Goal: Navigation & Orientation: Find specific page/section

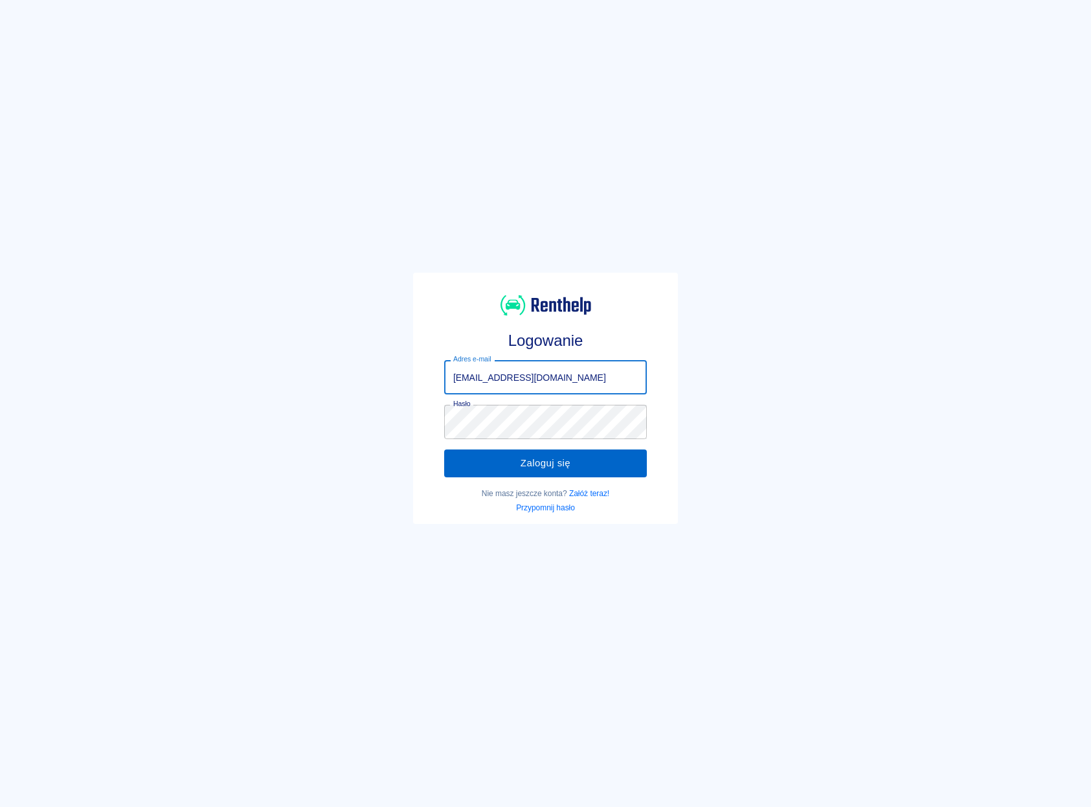
type input "[EMAIL_ADDRESS][DOMAIN_NAME]"
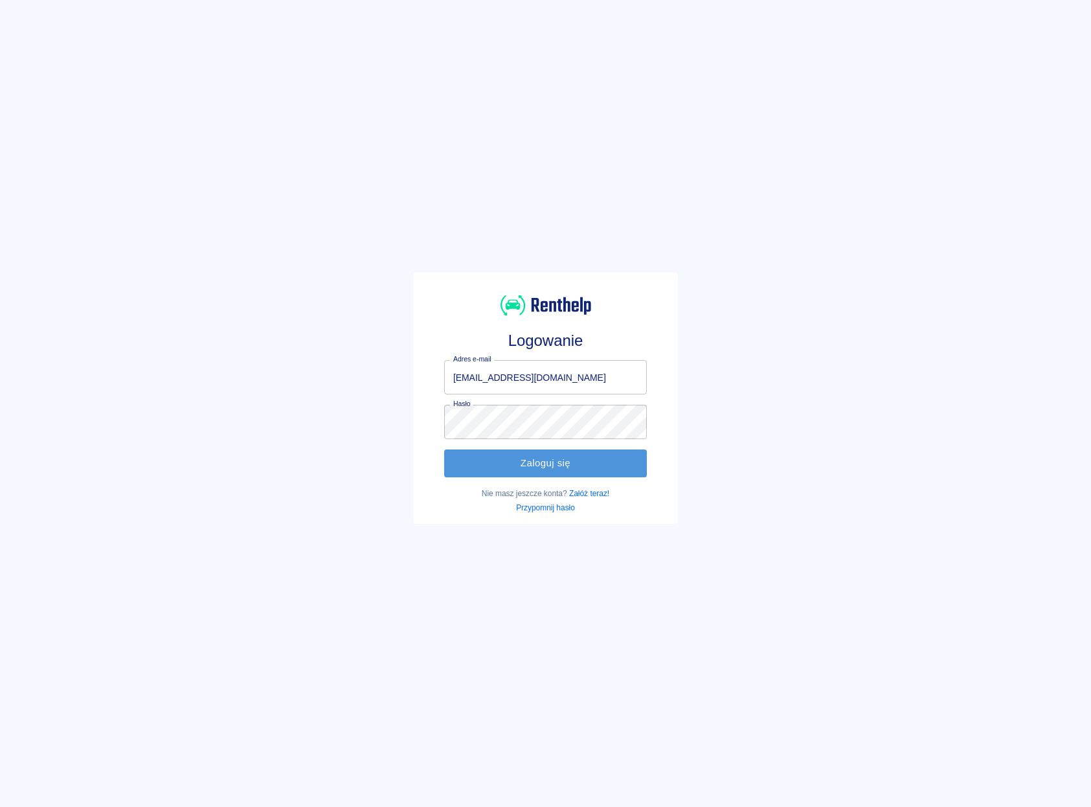
click at [501, 464] on button "Zaloguj się" at bounding box center [545, 463] width 203 height 27
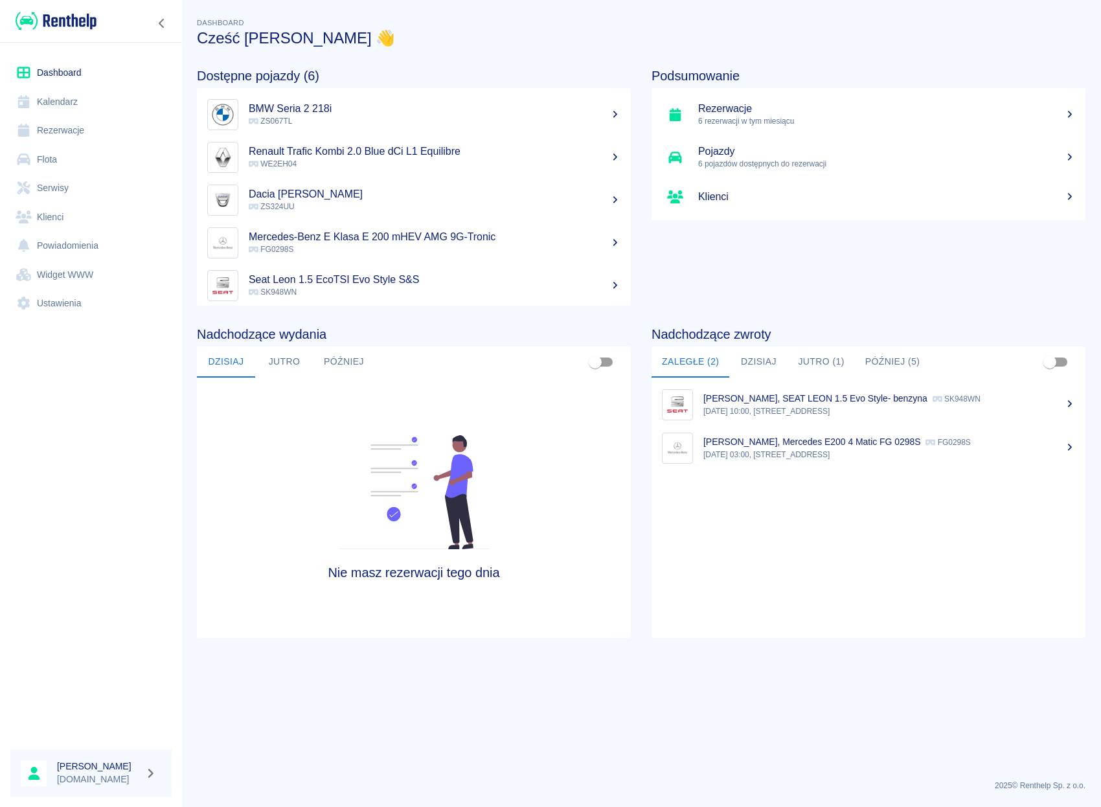
click at [64, 208] on link "Klienci" at bounding box center [90, 217] width 161 height 29
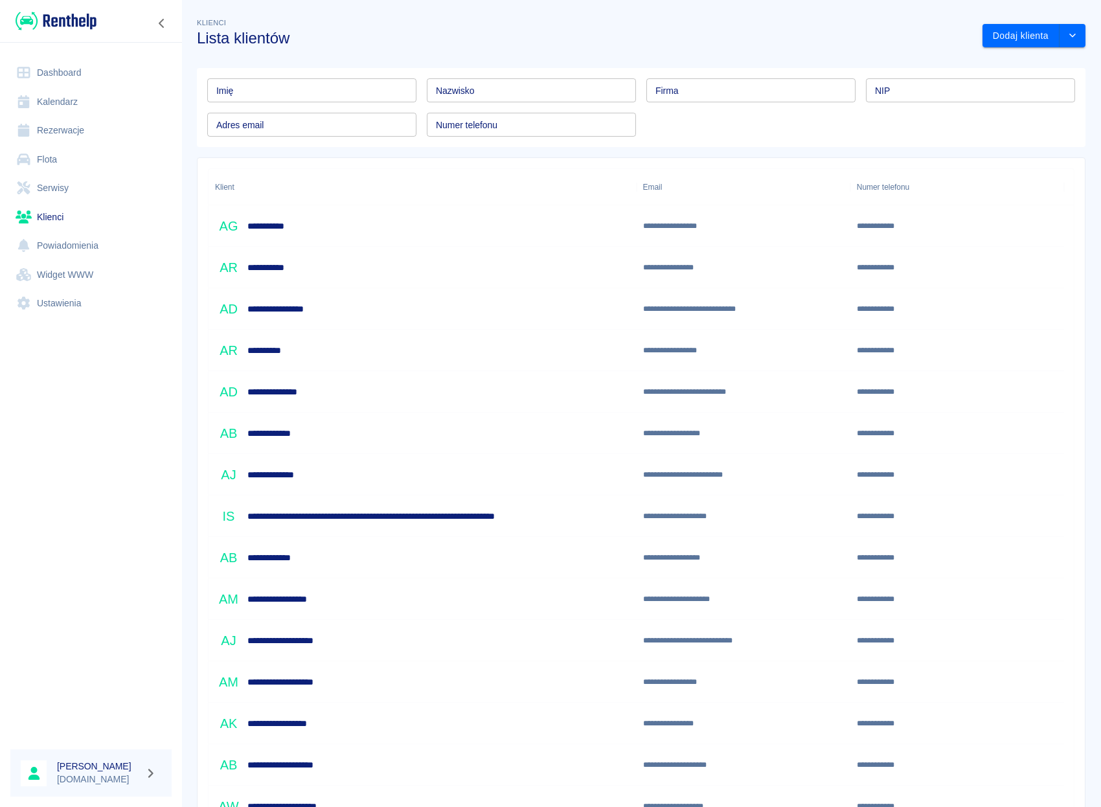
click at [68, 74] on link "Dashboard" at bounding box center [90, 72] width 161 height 29
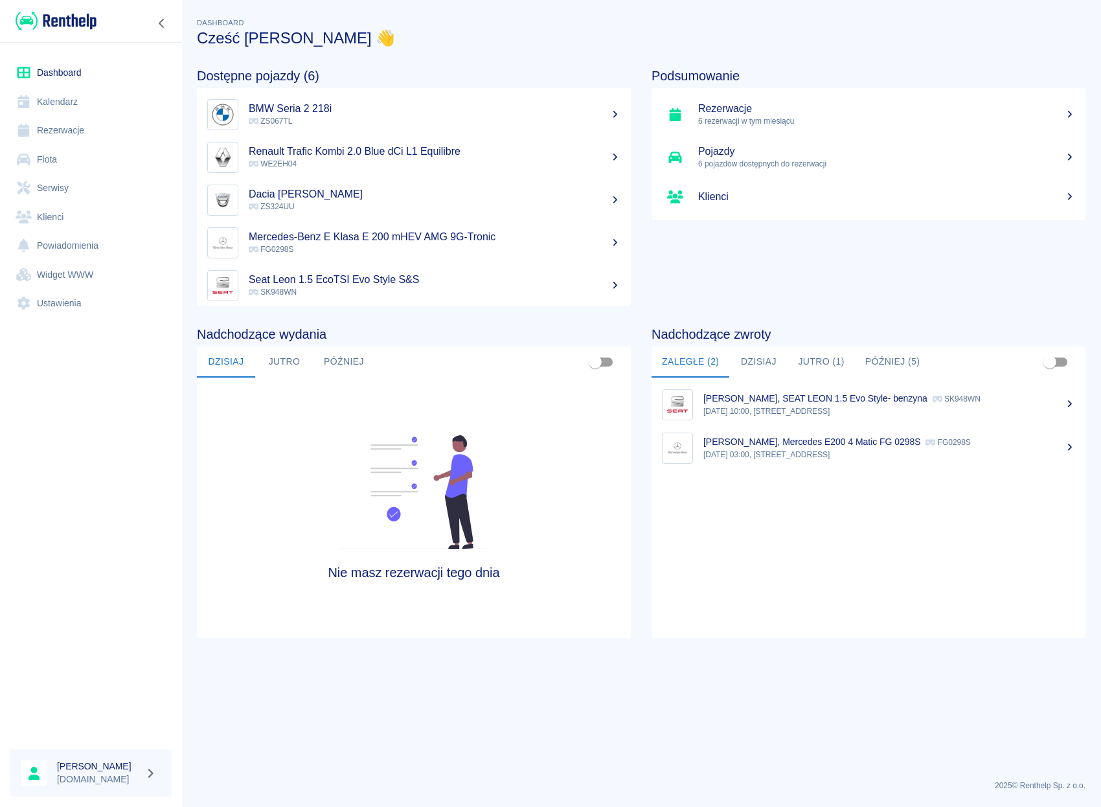
click at [893, 357] on button "Później (5)" at bounding box center [893, 362] width 76 height 31
